Goal: Information Seeking & Learning: Check status

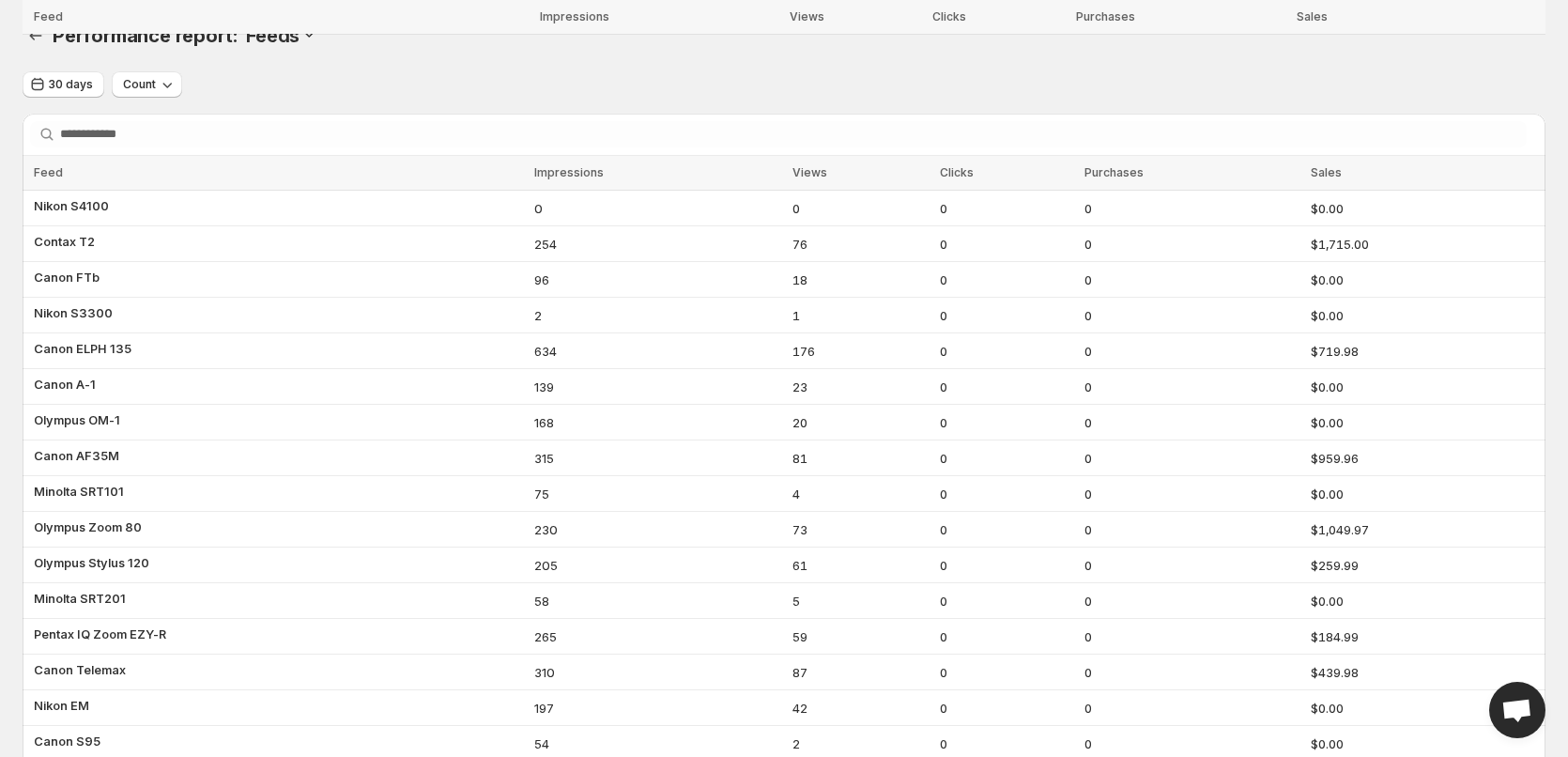
scroll to position [587, 0]
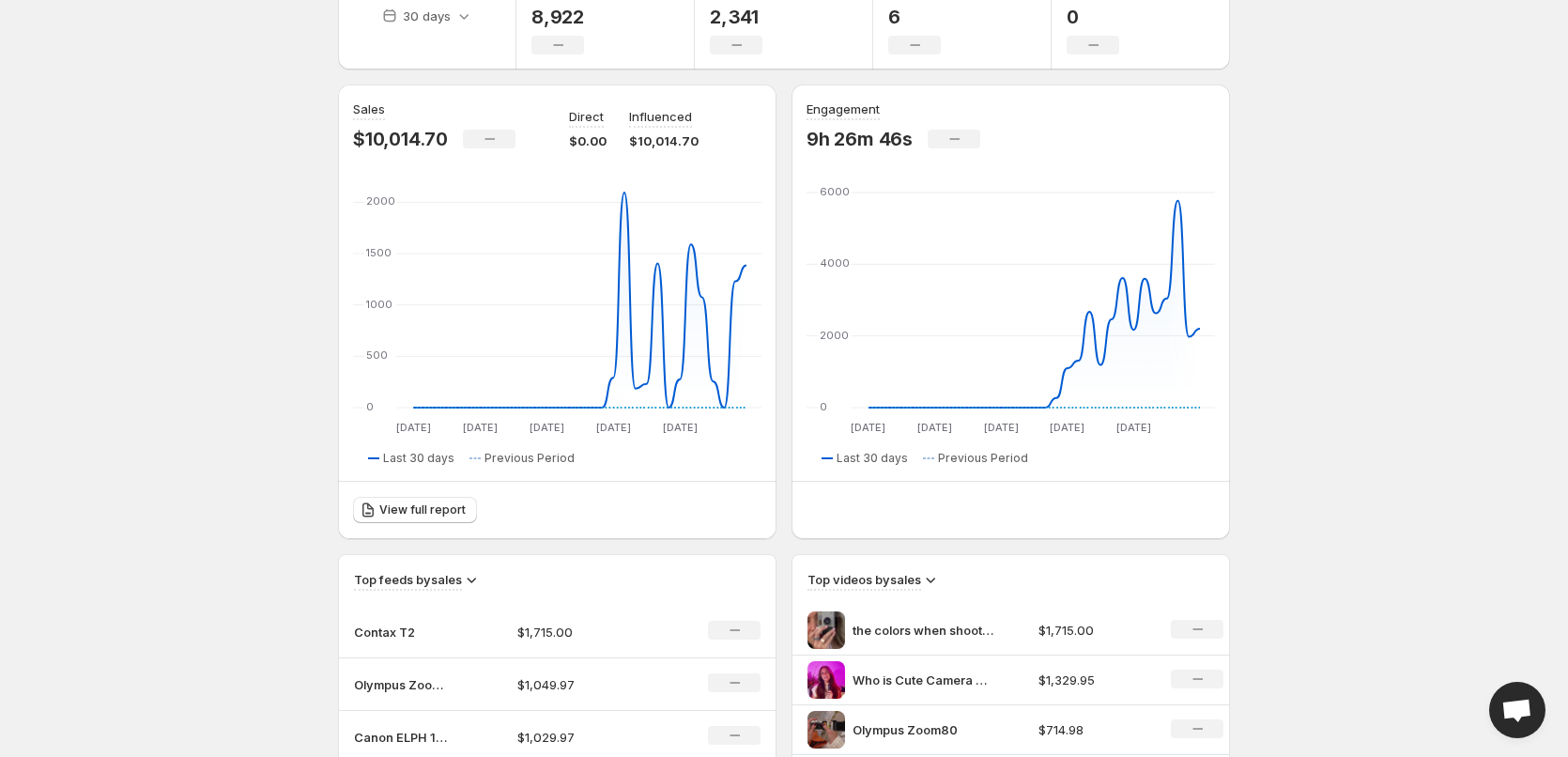
scroll to position [93, 0]
